Goal: Task Accomplishment & Management: Use online tool/utility

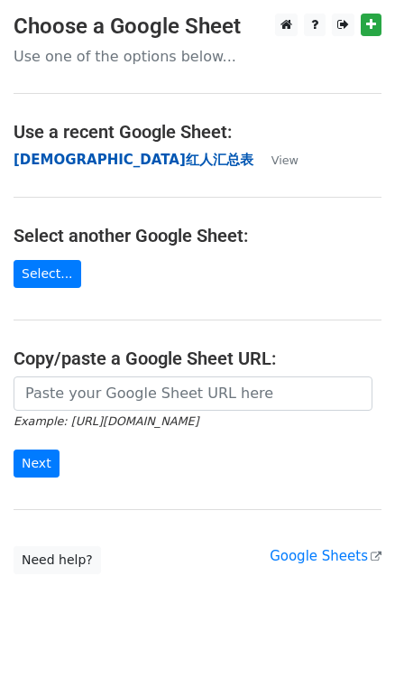
click at [53, 161] on strong "[DEMOGRAPHIC_DATA]红人汇总表" at bounding box center [134, 160] width 240 height 16
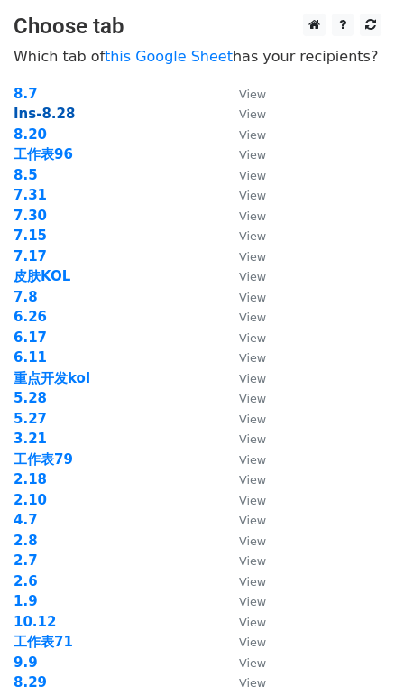
click at [66, 110] on strong "Ins-8.28" at bounding box center [44, 114] width 61 height 16
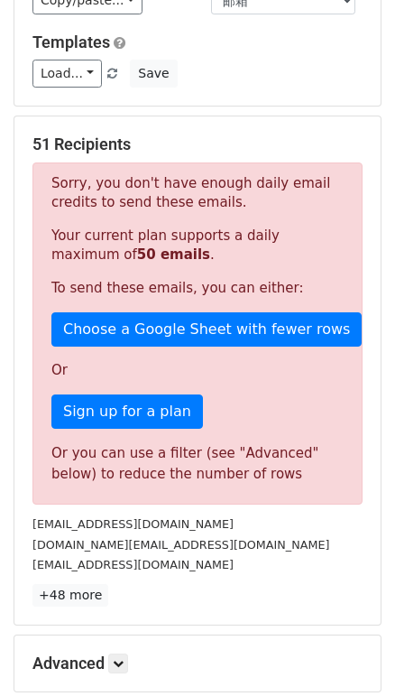
scroll to position [110, 0]
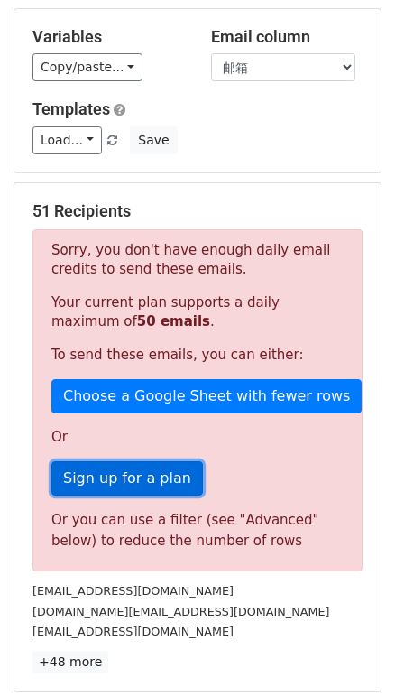
click at [147, 464] on link "Sign up for a plan" at bounding box center [127, 478] width 152 height 34
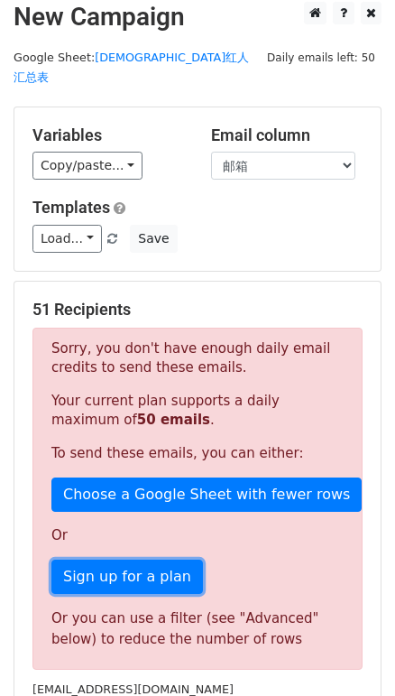
scroll to position [0, 0]
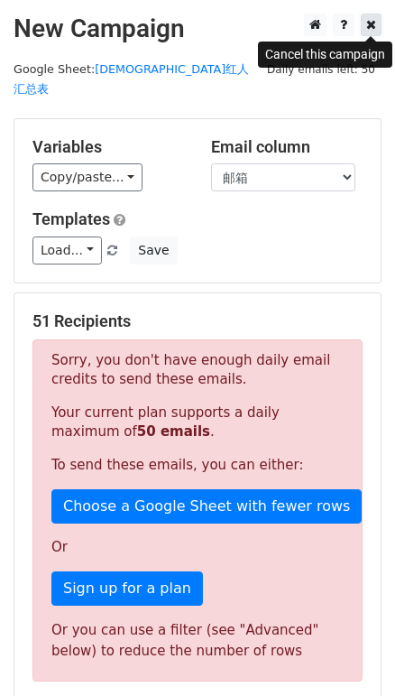
click at [367, 23] on icon at bounding box center [372, 24] width 10 height 13
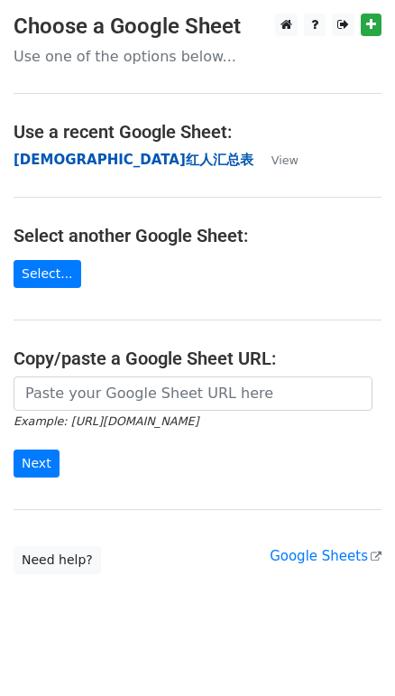
click at [87, 161] on strong "[DEMOGRAPHIC_DATA]红人汇总表" at bounding box center [134, 160] width 240 height 16
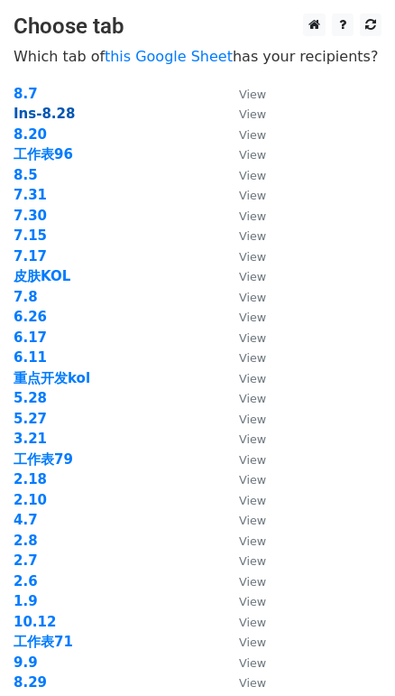
click at [55, 111] on strong "Ins-8.28" at bounding box center [44, 114] width 61 height 16
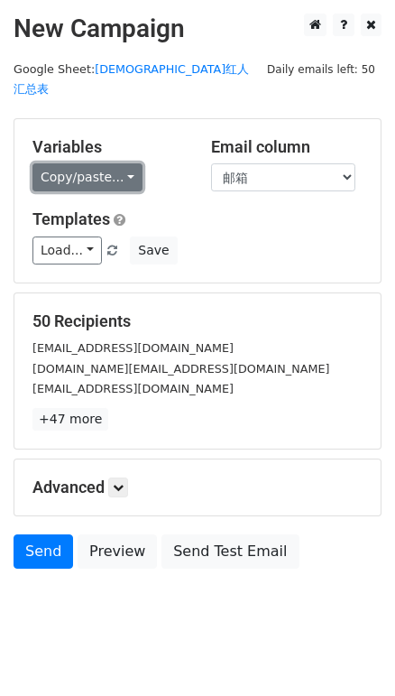
click at [87, 163] on link "Copy/paste..." at bounding box center [87, 177] width 110 height 28
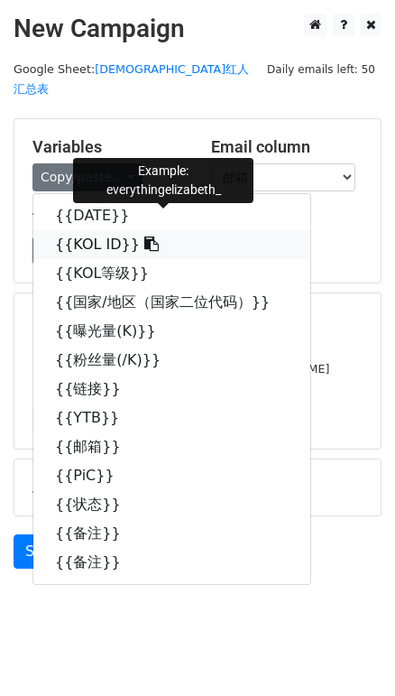
click at [82, 230] on link "{{KOL ID}}" at bounding box center [171, 244] width 277 height 29
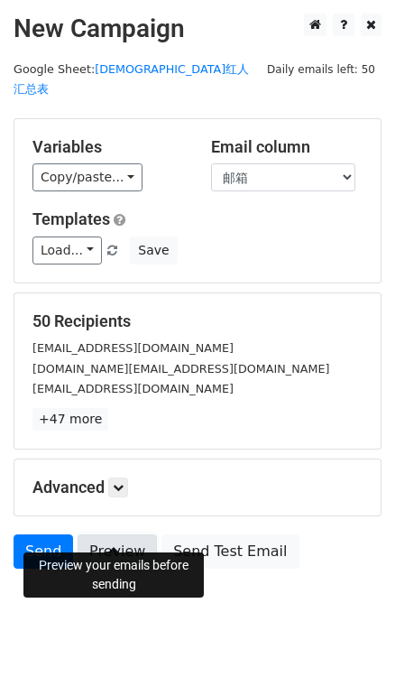
click at [135, 534] on link "Preview" at bounding box center [117, 551] width 79 height 34
click at [123, 539] on link "Preview" at bounding box center [117, 551] width 79 height 34
click at [129, 534] on link "Preview" at bounding box center [117, 551] width 79 height 34
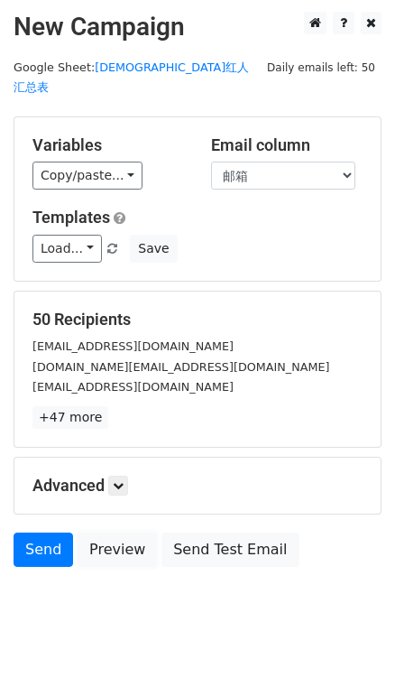
scroll to position [4, 0]
